Goal: Transaction & Acquisition: Purchase product/service

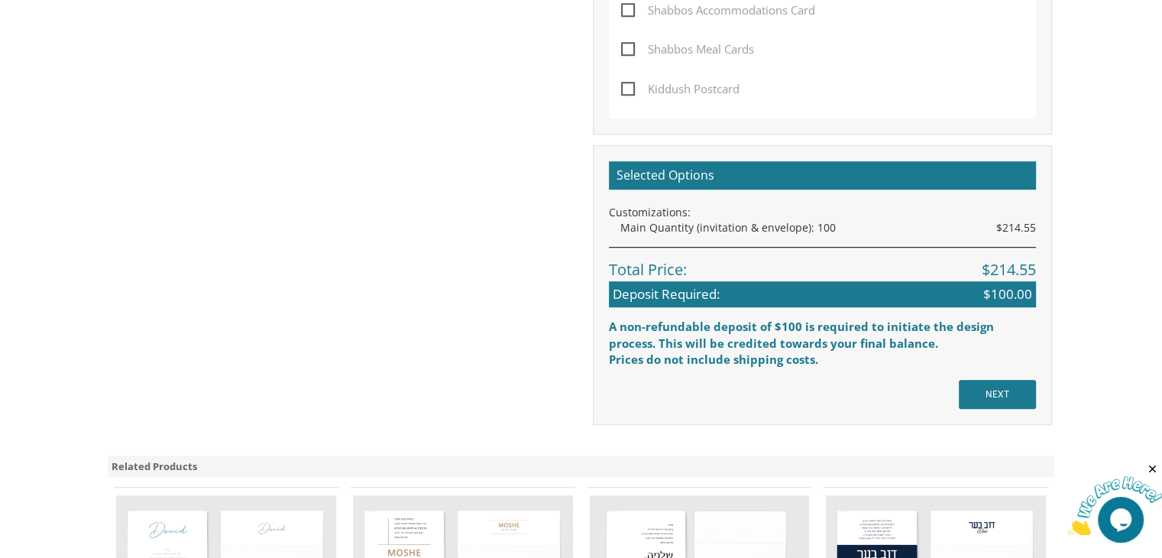
scroll to position [1169, 0]
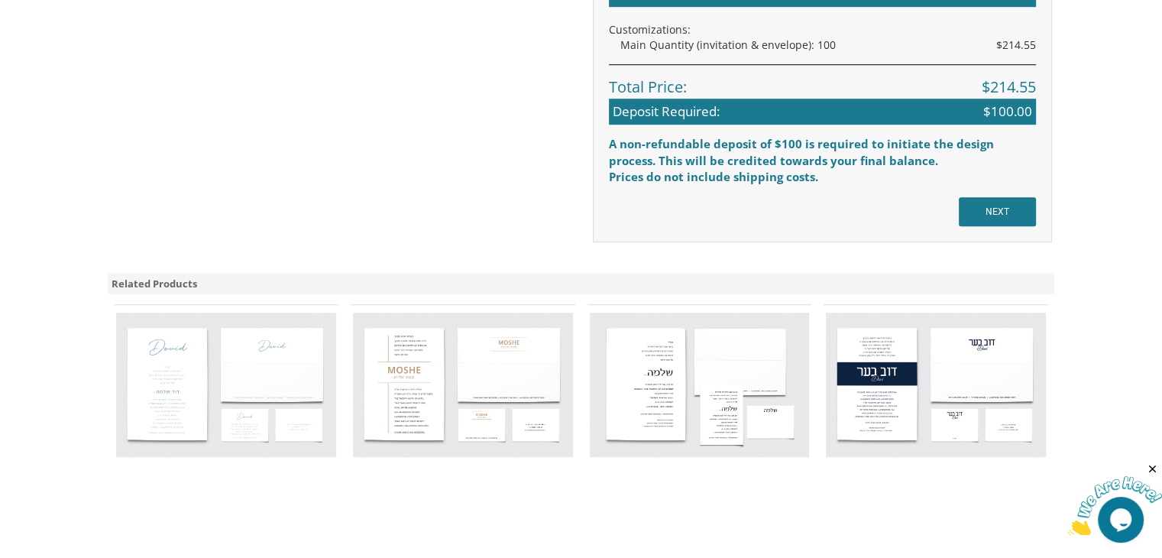
click at [155, 370] on img at bounding box center [226, 384] width 220 height 144
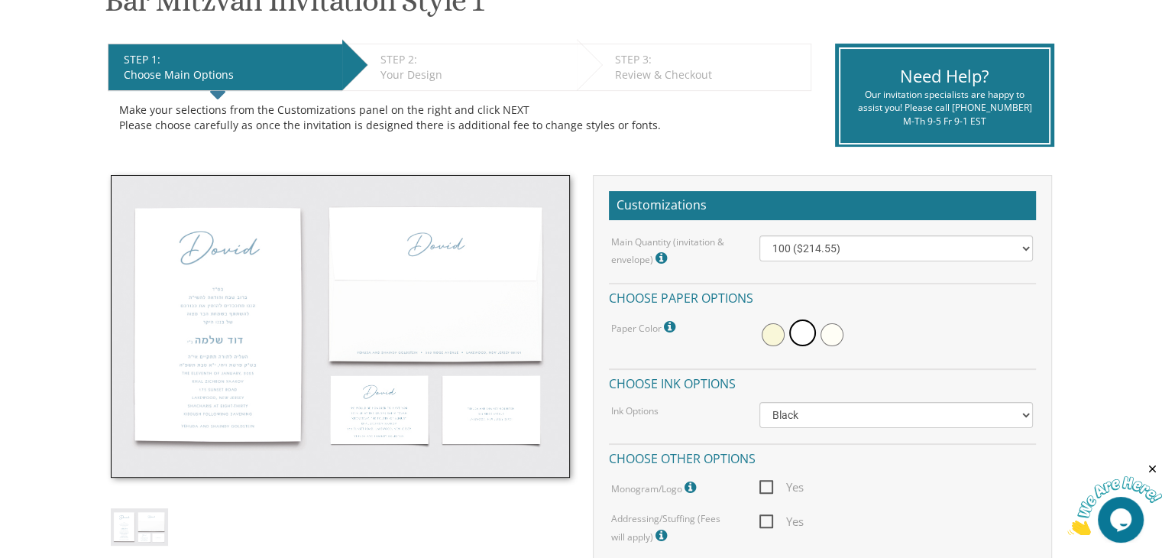
scroll to position [283, 0]
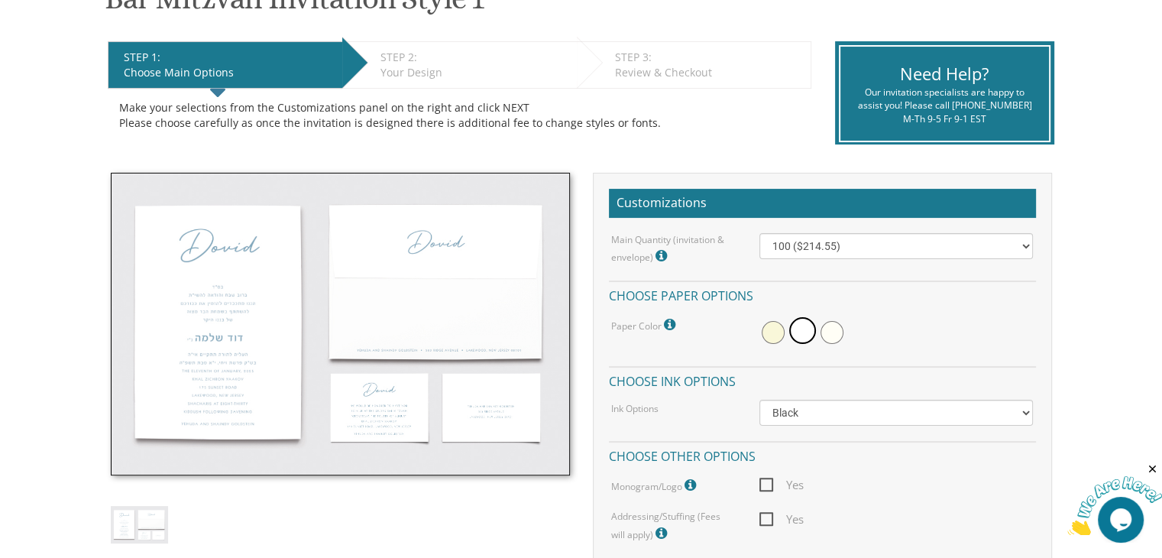
click at [271, 384] on img at bounding box center [340, 324] width 459 height 302
